Goal: Information Seeking & Learning: Understand process/instructions

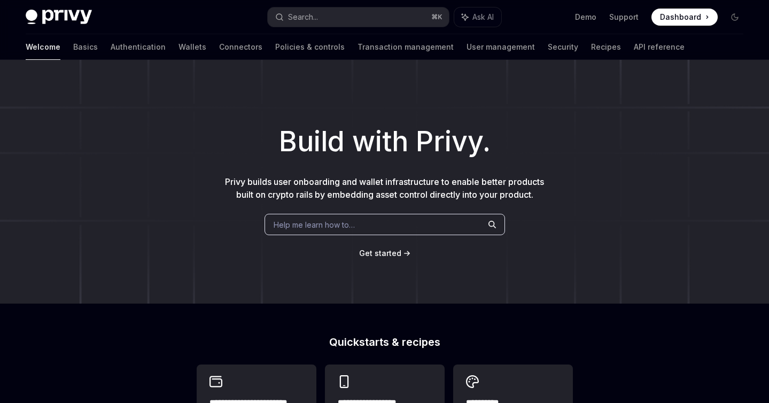
click at [403, 76] on div "Build with Privy. Privy builds user onboarding and wallet infrastructure to ena…" at bounding box center [384, 182] width 769 height 244
click at [610, 118] on div "Build with Privy. Privy builds user onboarding and wallet infrastructure to ena…" at bounding box center [384, 182] width 769 height 244
click at [358, 57] on link "Transaction management" at bounding box center [406, 47] width 96 height 26
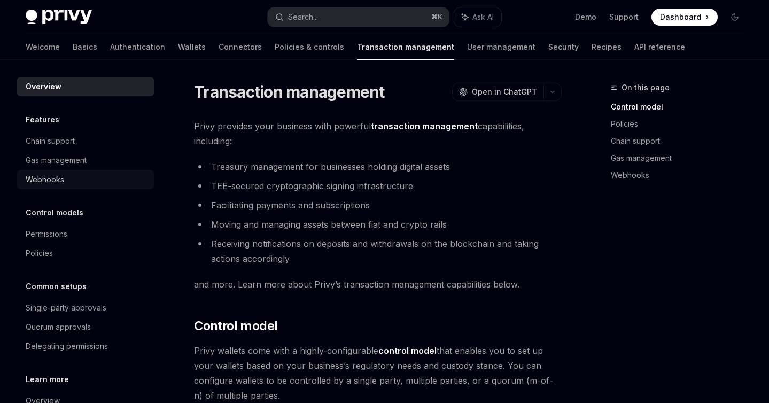
click at [65, 184] on div "Webhooks" at bounding box center [87, 179] width 122 height 13
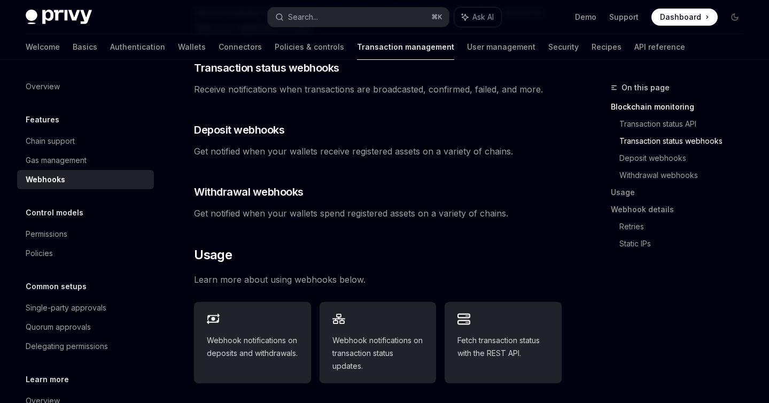
click at [457, 211] on div "Privy offers powerful webhooks that allow your app to easily monitor and consum…" at bounding box center [378, 261] width 368 height 859
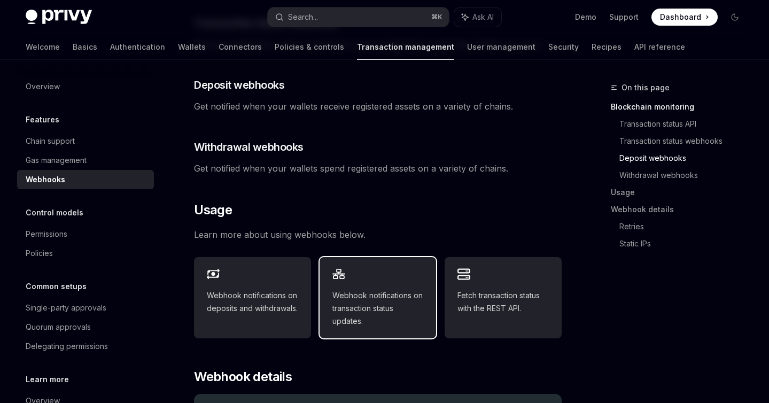
click at [378, 269] on div "Webhook notifications on transaction status updates." at bounding box center [378, 297] width 117 height 81
type textarea "*"
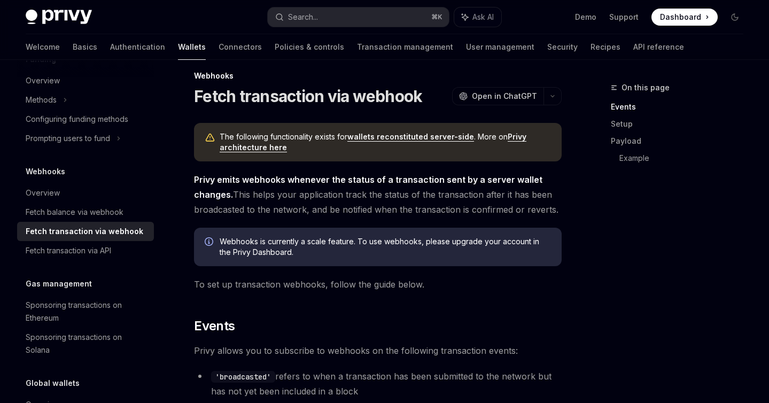
scroll to position [21, 0]
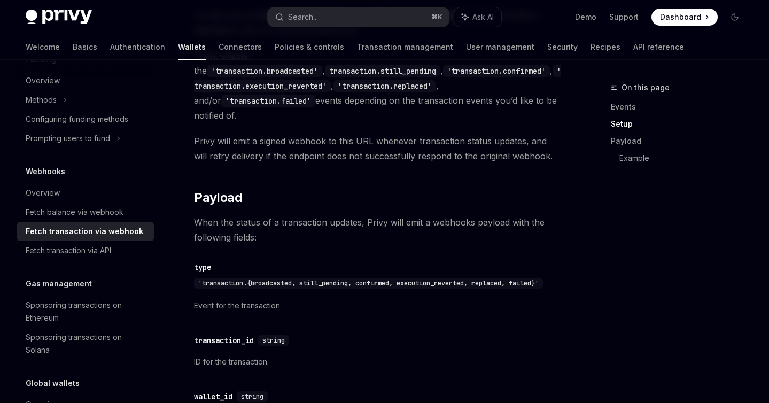
scroll to position [886, 0]
